Goal: Check status: Check status

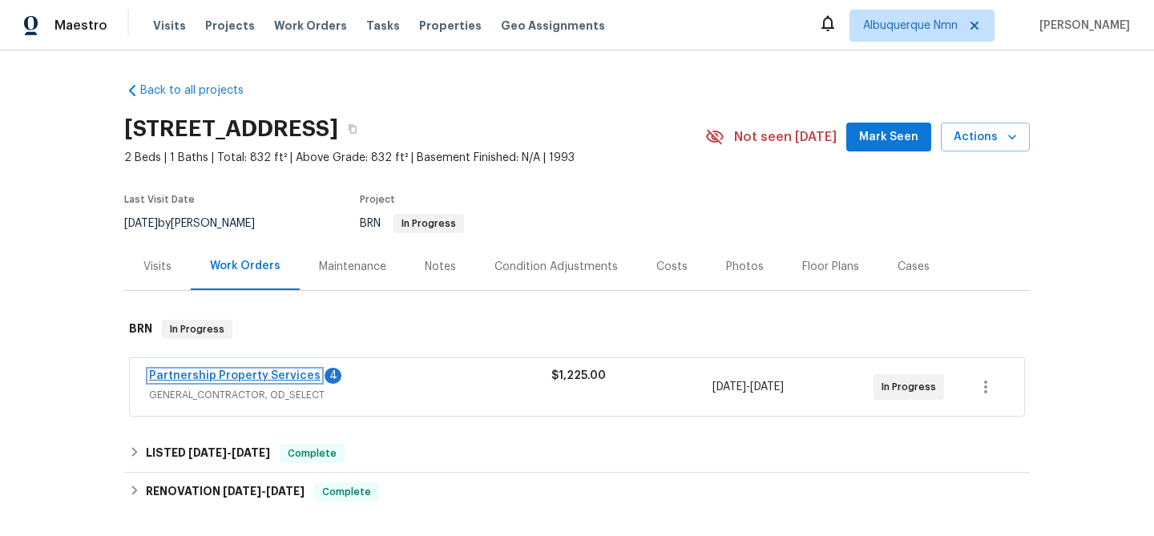
click at [252, 373] on link "Partnership Property Services" at bounding box center [234, 375] width 171 height 11
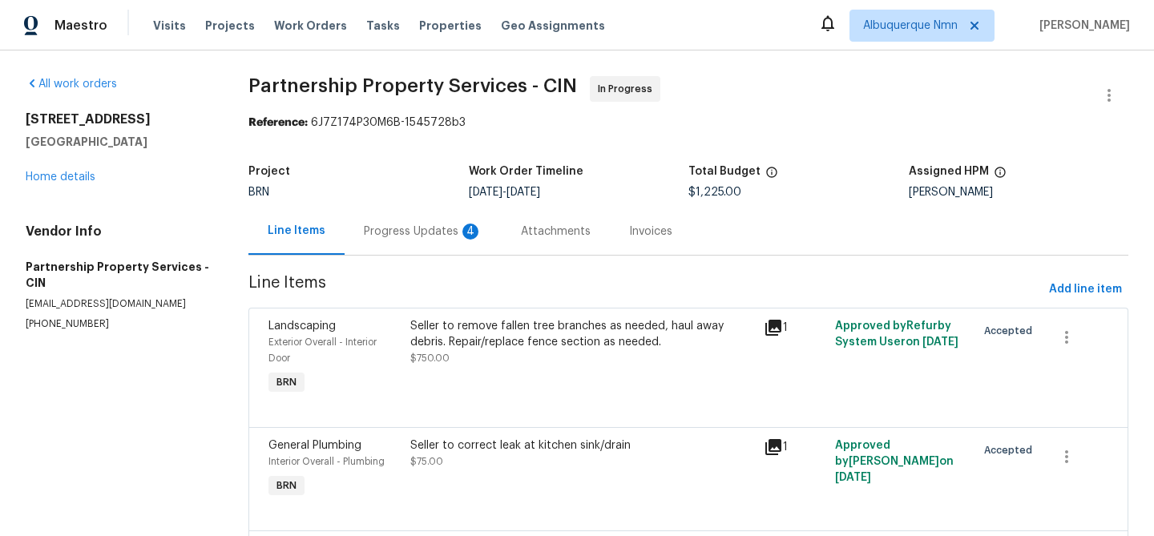
click at [449, 237] on div "Progress Updates 4" at bounding box center [423, 232] width 119 height 16
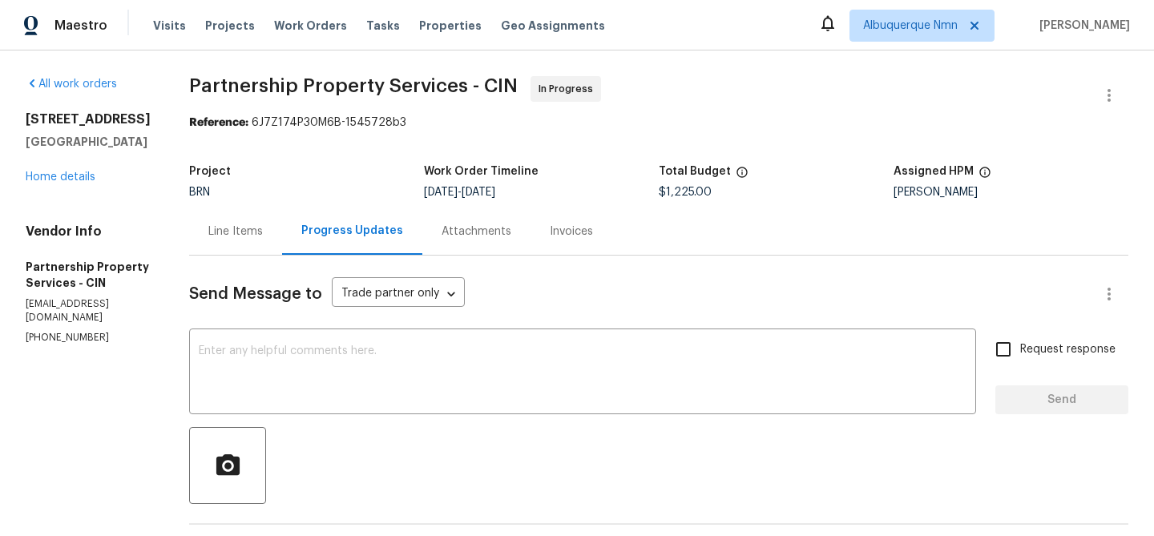
click at [75, 178] on link "Home details" at bounding box center [61, 176] width 70 height 11
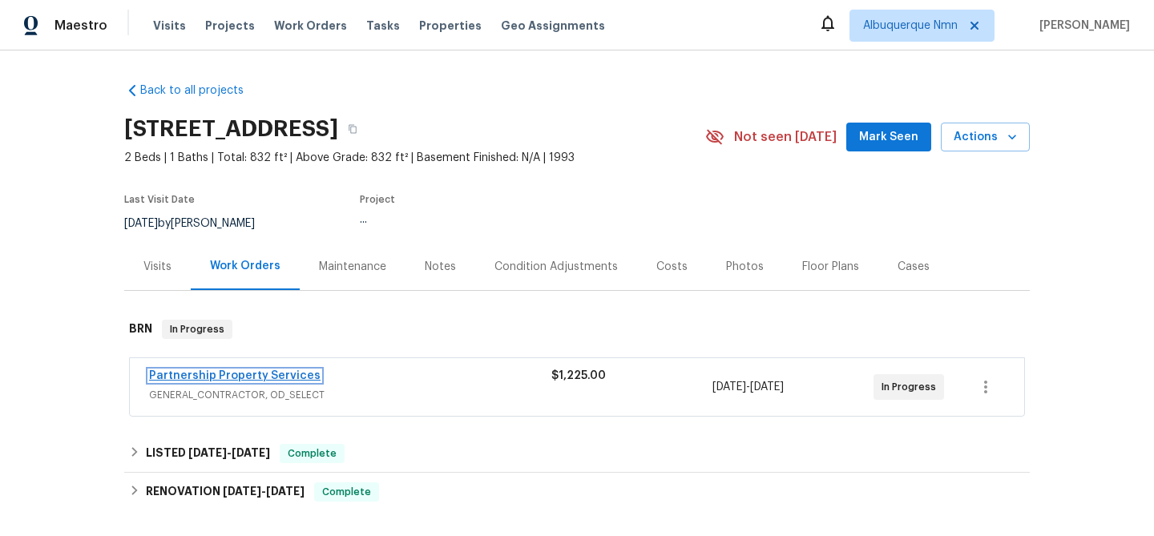
click at [281, 375] on link "Partnership Property Services" at bounding box center [234, 375] width 171 height 11
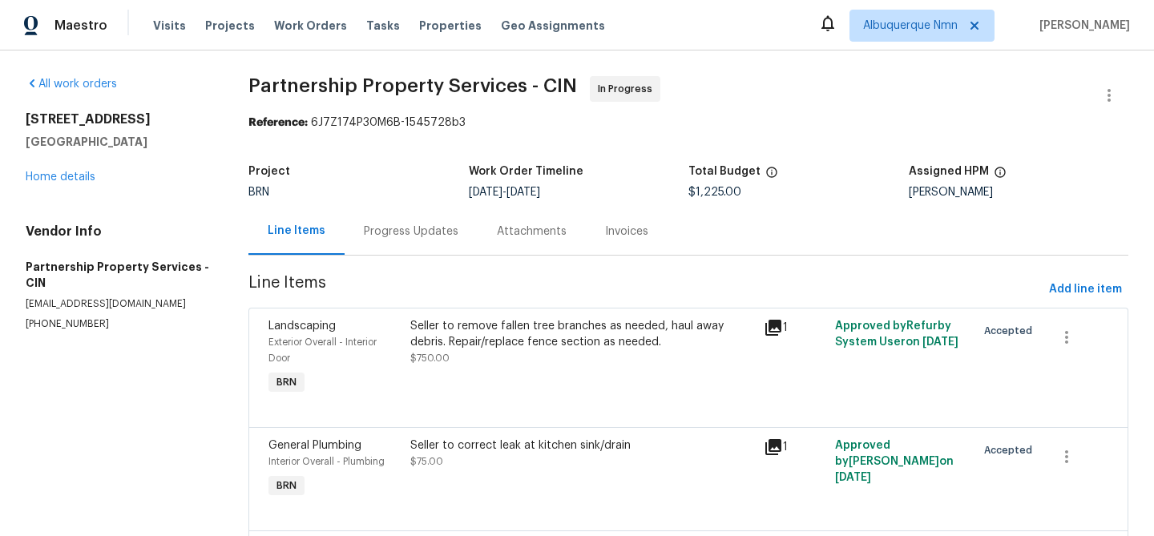
scroll to position [166, 0]
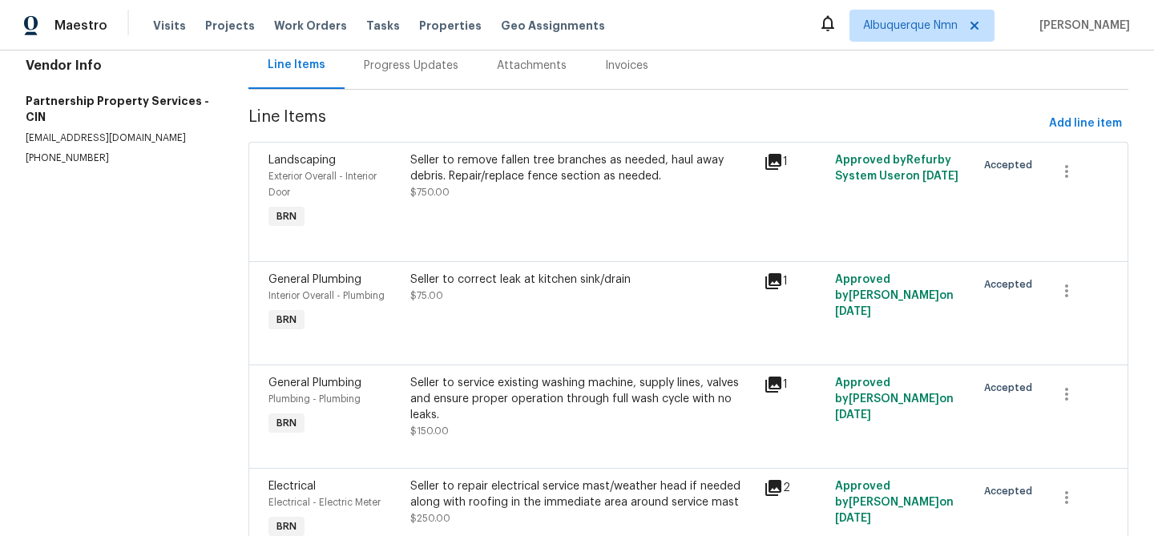
click at [487, 203] on div "Seller to remove fallen tree branches as needed, haul away debris. Repair/repla…" at bounding box center [582, 192] width 354 height 90
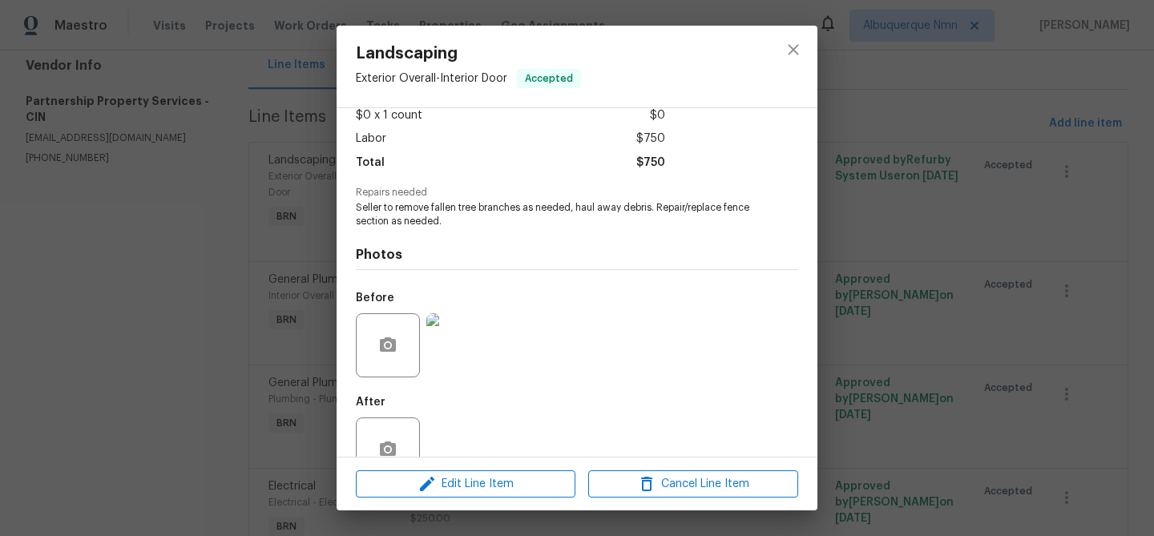
scroll to position [135, 0]
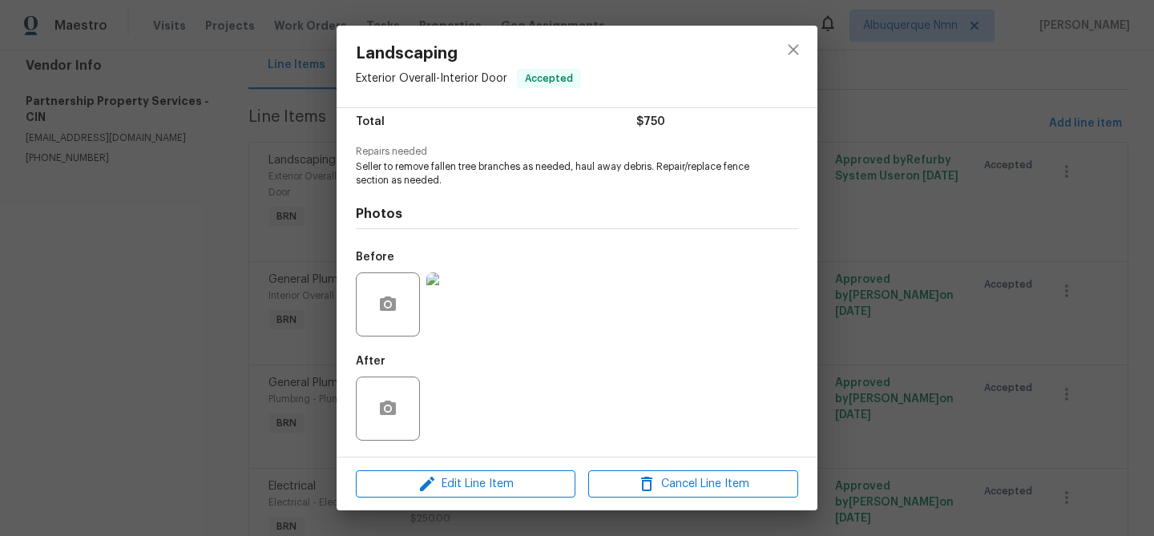
click at [197, 280] on div "Landscaping Exterior Overall - Interior Door Accepted Vendor Partnership Proper…" at bounding box center [577, 268] width 1154 height 536
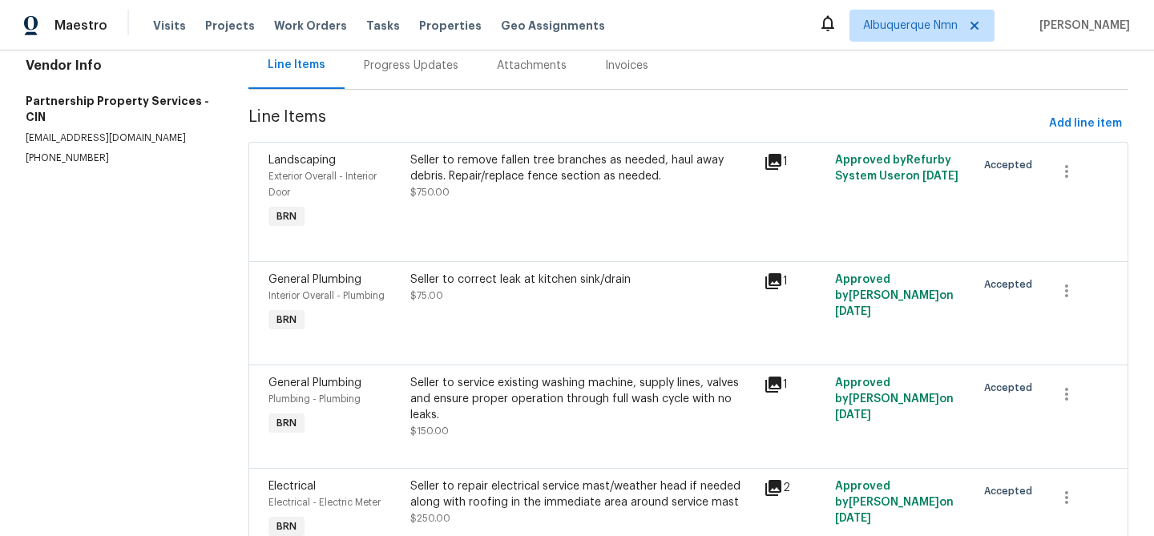
scroll to position [248, 0]
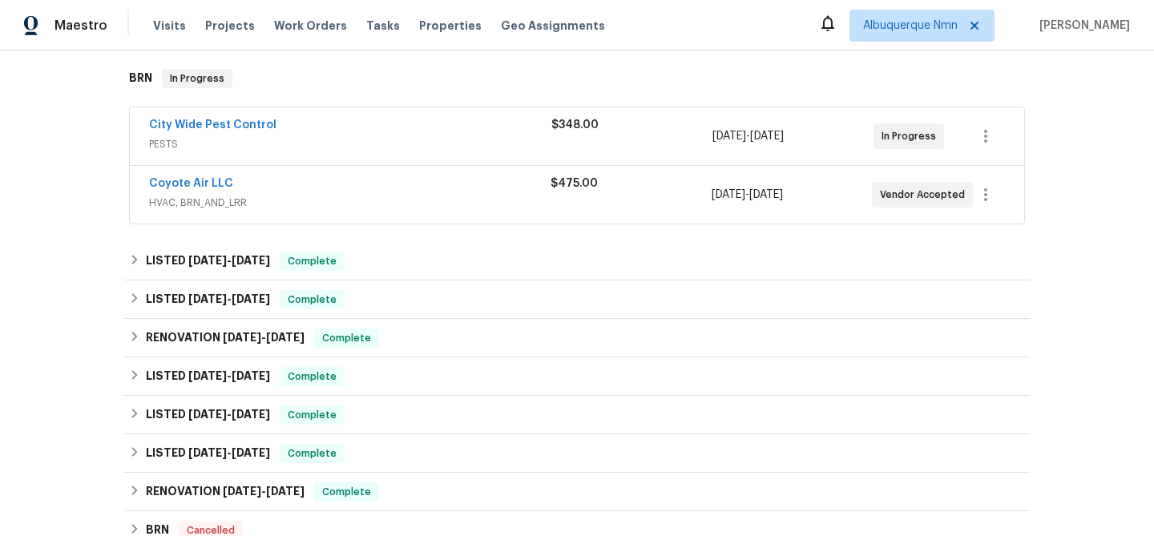
scroll to position [98, 0]
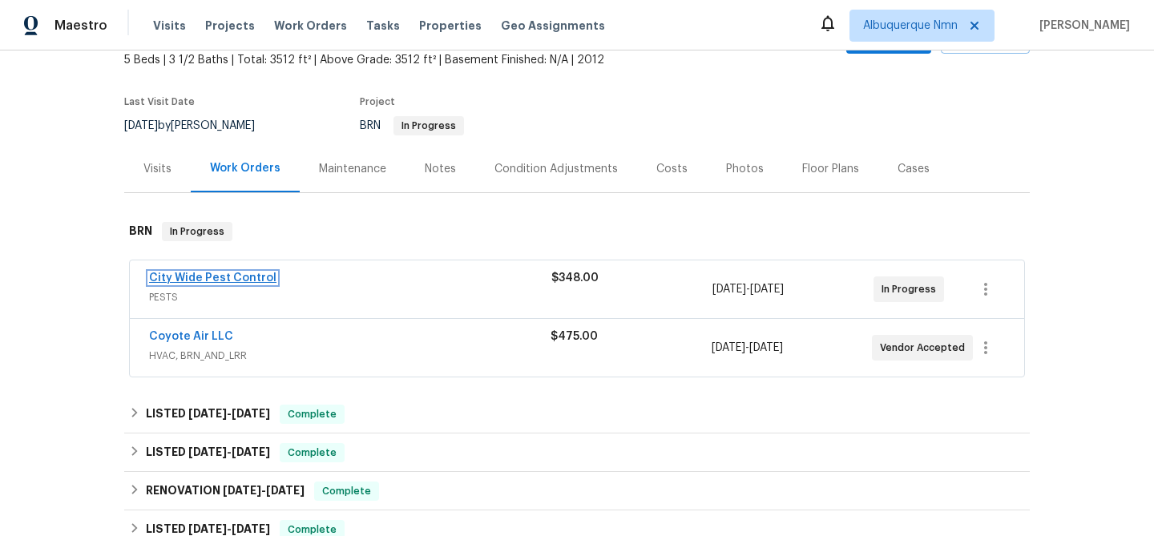
click at [191, 276] on link "City Wide Pest Control" at bounding box center [212, 277] width 127 height 11
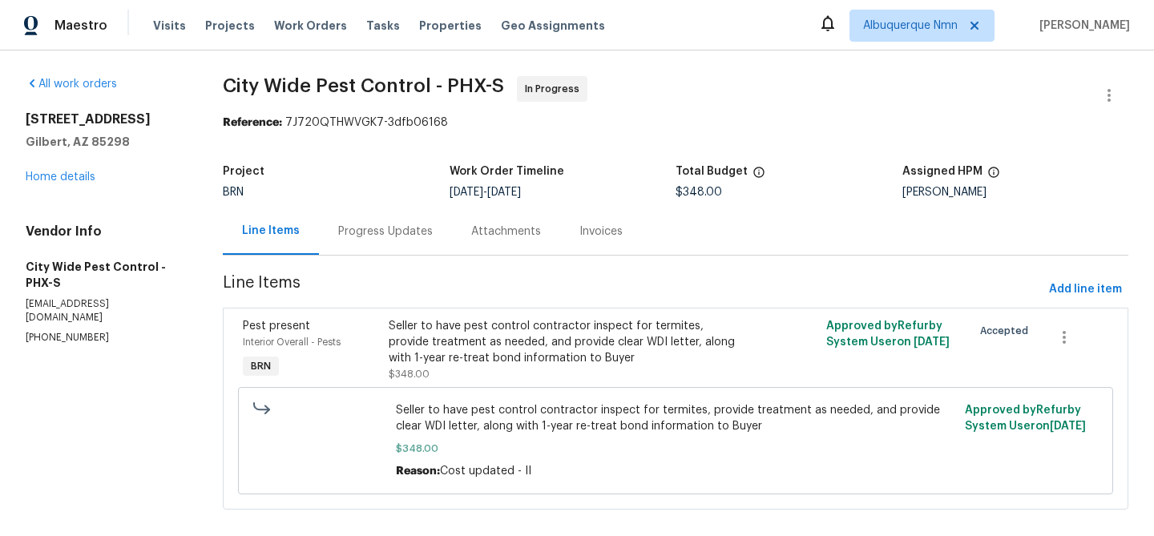
click at [351, 228] on div "Progress Updates" at bounding box center [385, 232] width 95 height 16
